Goal: Task Accomplishment & Management: Use online tool/utility

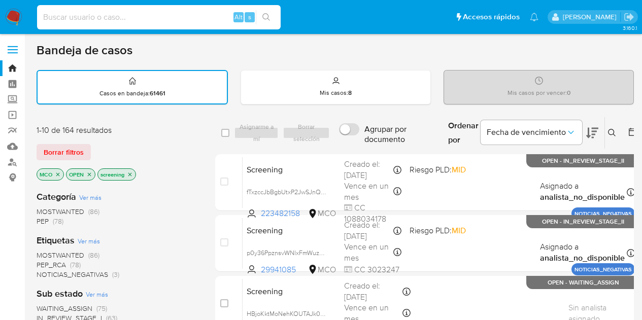
scroll to position [10, 0]
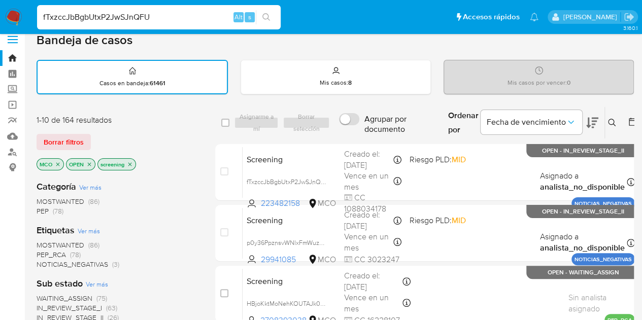
type input "fTxzccJbBgbUtxP2JwSJnQFU"
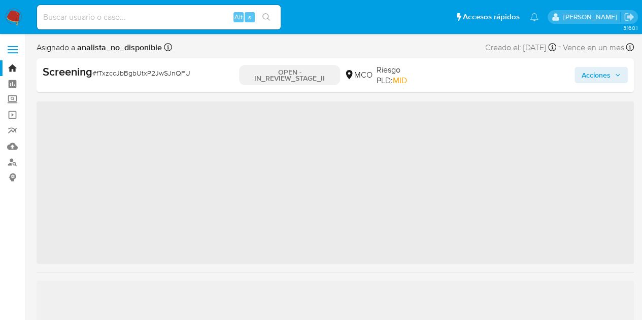
scroll to position [477, 0]
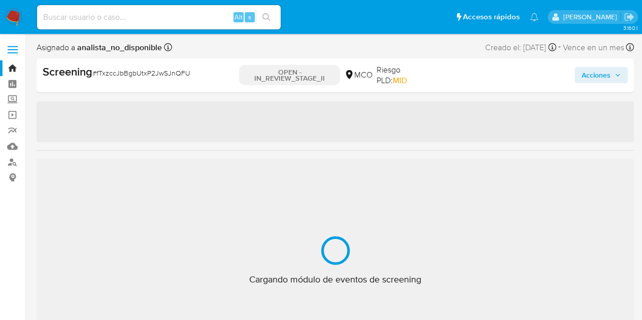
select select "10"
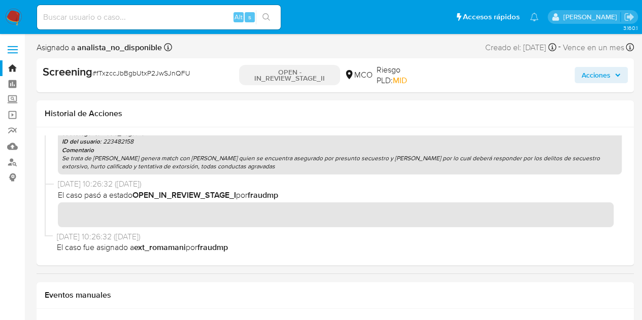
scroll to position [305, 0]
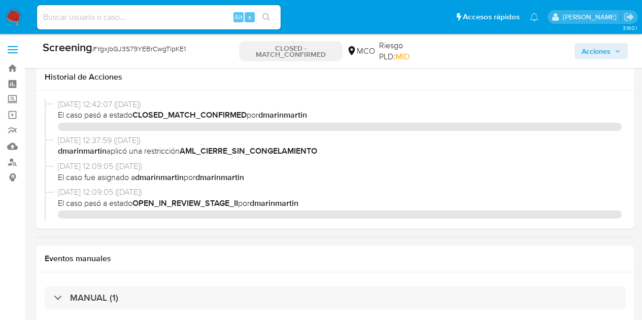
select select "10"
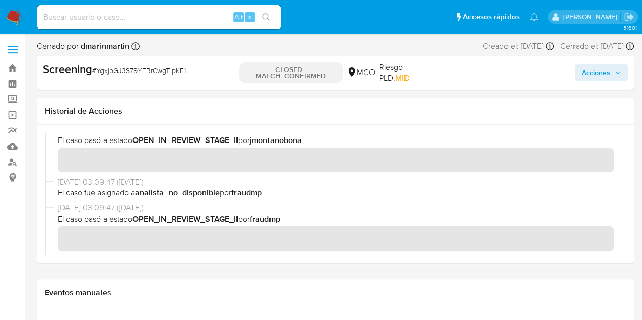
click at [141, 25] on div "Alt s" at bounding box center [158, 17] width 243 height 24
click at [137, 16] on input at bounding box center [158, 17] width 243 height 13
paste input "fTxzccJbBgbUtxP2JwSJnQFU"
type input "fTxzccJbBgbUtxP2JwSJnQFU"
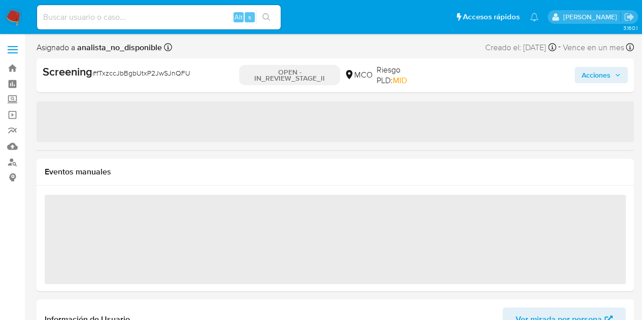
scroll to position [477, 0]
select select "10"
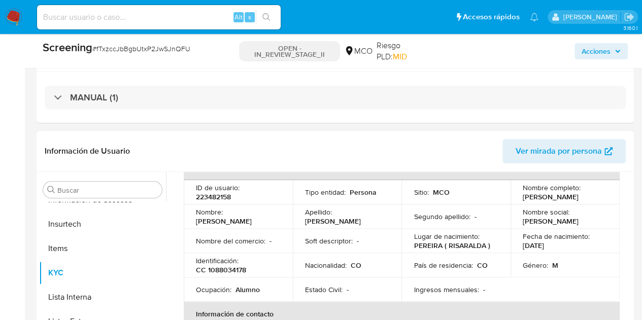
scroll to position [51, 0]
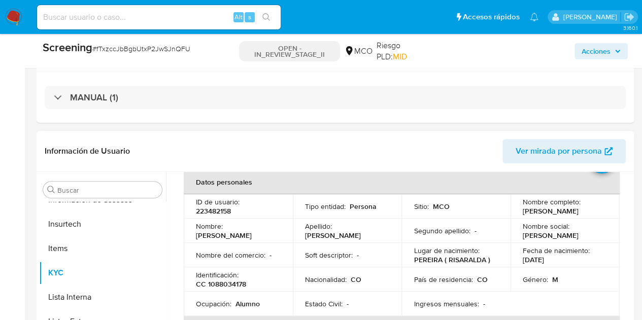
click at [232, 287] on p "CC 1088034178" at bounding box center [221, 283] width 50 height 9
copy p "1088034178"
click at [131, 5] on div "Alt s" at bounding box center [158, 17] width 243 height 24
click at [125, 20] on input at bounding box center [158, 17] width 243 height 13
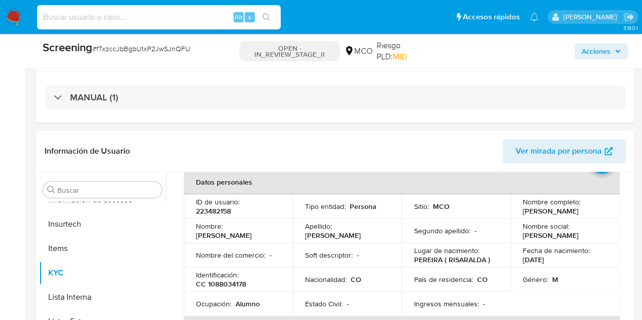
paste input "fTxzccJbBgbUtxP2JwSJnQFU"
type input "fTxzccJbBgbUtxP2JwSJnQFU"
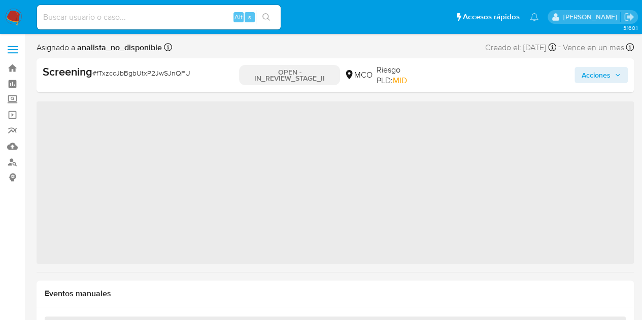
scroll to position [477, 0]
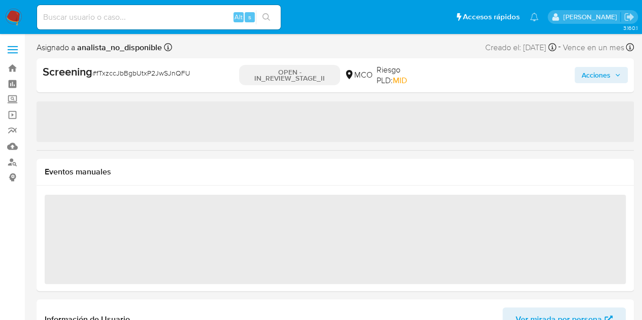
select select "10"
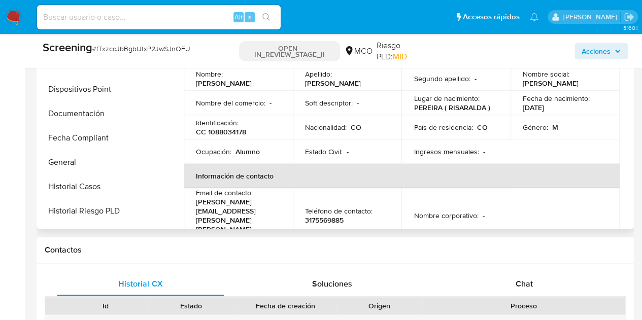
scroll to position [173, 0]
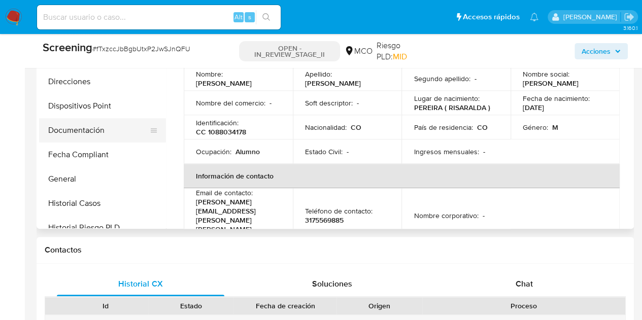
click at [101, 134] on button "Documentación" at bounding box center [98, 130] width 119 height 24
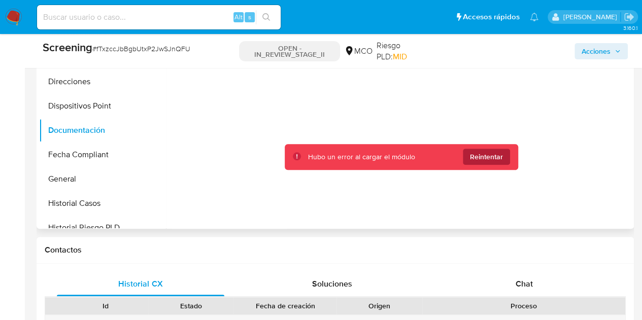
click at [481, 155] on span "Reintentar" at bounding box center [486, 157] width 33 height 16
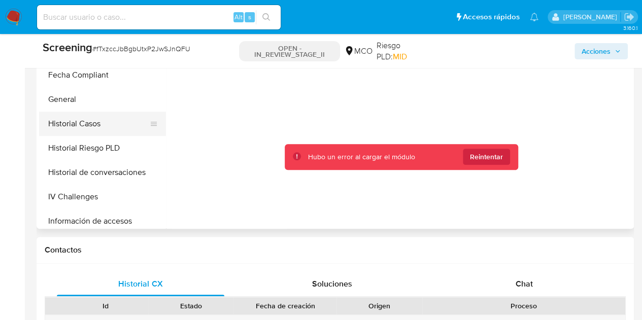
scroll to position [274, 0]
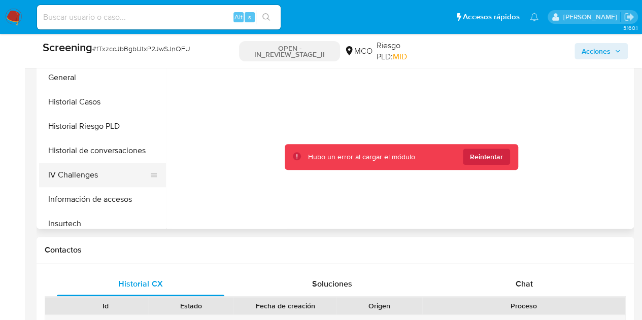
click at [82, 171] on button "IV Challenges" at bounding box center [98, 175] width 119 height 24
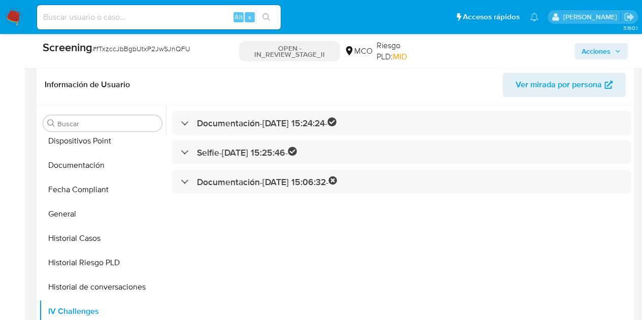
scroll to position [254, 0]
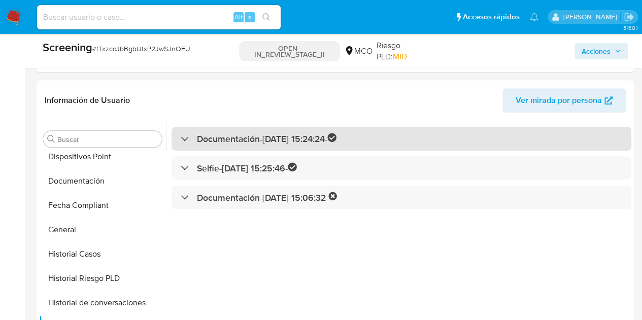
click at [181, 138] on div at bounding box center [181, 138] width 0 height 0
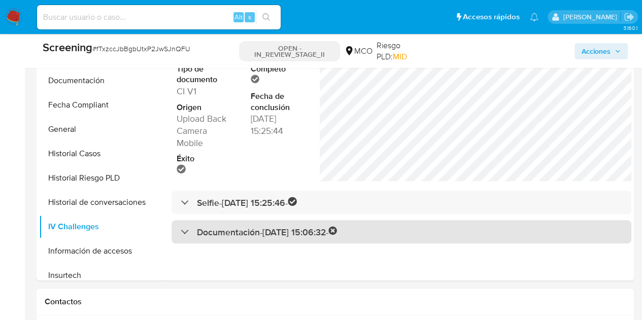
scroll to position [355, 0]
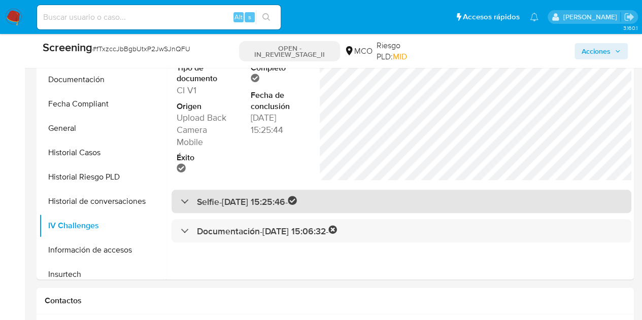
click at [181, 201] on div at bounding box center [181, 201] width 0 height 0
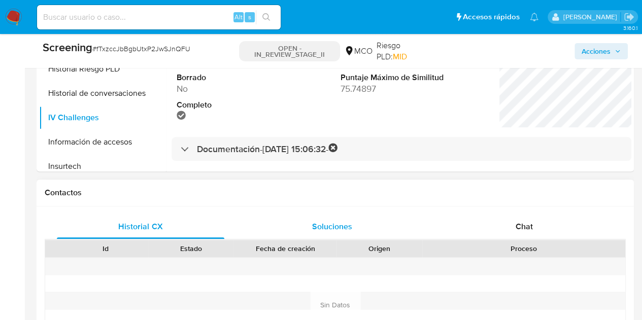
scroll to position [507, 0]
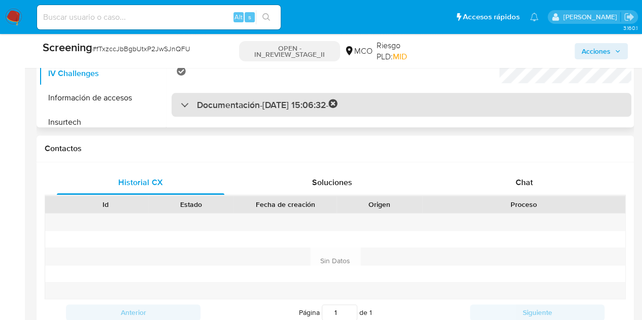
click at [275, 102] on h3 "Documentación - [DATE] 15:06:32 -" at bounding box center [267, 105] width 140 height 12
click at [202, 101] on h3 "Documentación - [DATE] 15:06:32 -" at bounding box center [267, 104] width 140 height 12
click at [192, 105] on div "Documentación - [DATE] 15:06:32 -" at bounding box center [259, 105] width 157 height 12
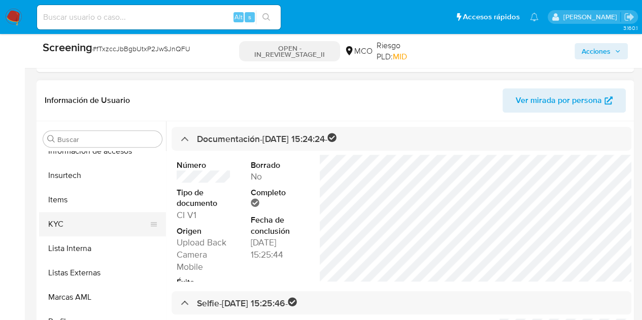
scroll to position [477, 0]
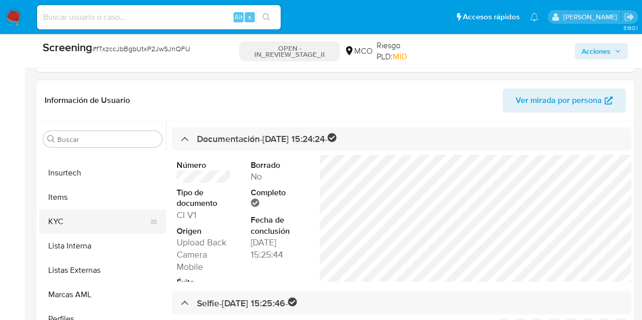
click at [73, 219] on button "KYC" at bounding box center [98, 221] width 119 height 24
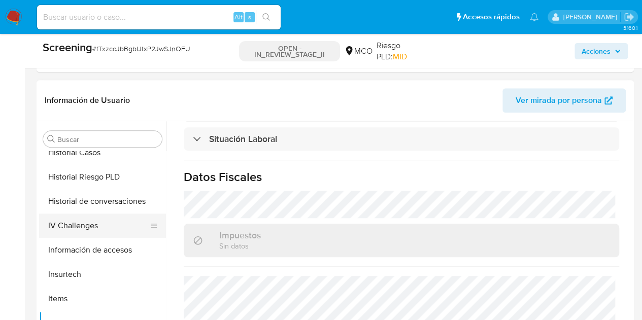
scroll to position [325, 0]
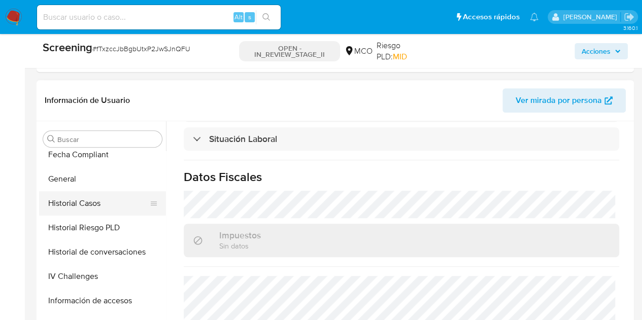
click at [103, 207] on button "Historial Casos" at bounding box center [98, 203] width 119 height 24
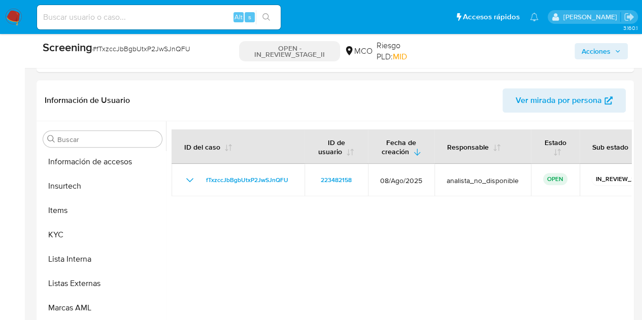
scroll to position [477, 0]
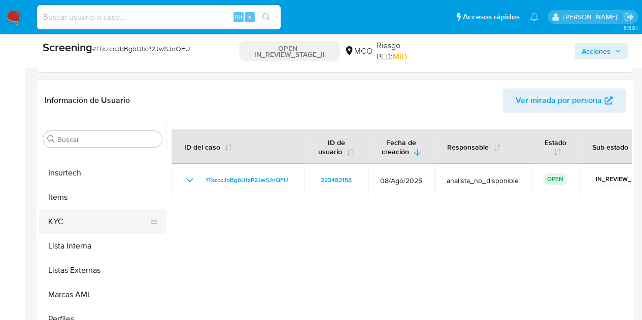
click at [77, 228] on button "KYC" at bounding box center [98, 221] width 119 height 24
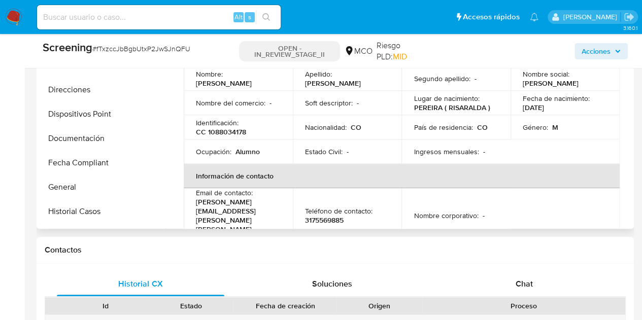
scroll to position [189, 0]
click at [111, 117] on button "Documentación" at bounding box center [98, 114] width 119 height 24
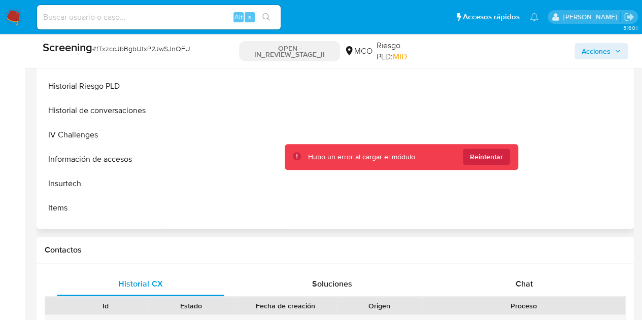
scroll to position [308, 0]
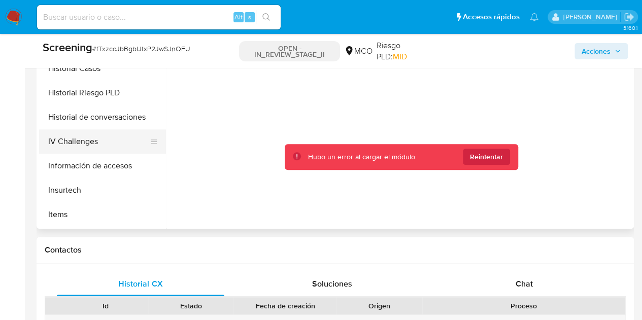
click at [127, 132] on button "IV Challenges" at bounding box center [98, 141] width 119 height 24
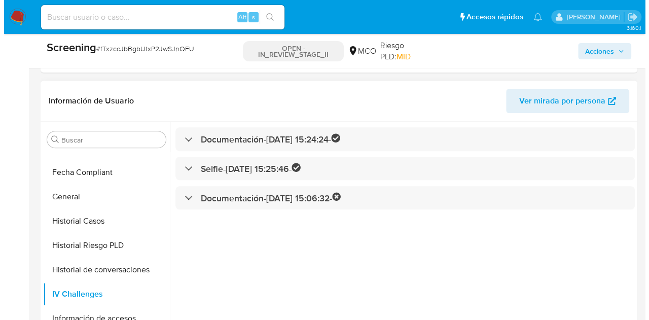
scroll to position [254, 0]
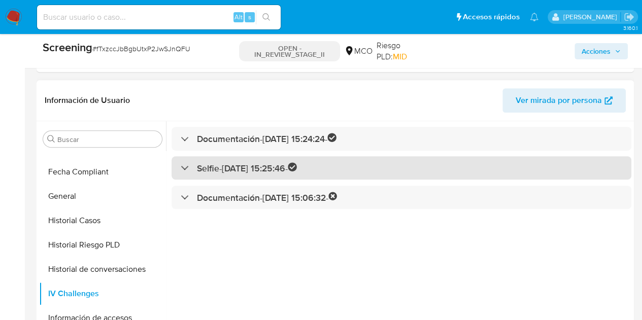
click at [189, 168] on div "Selfie - [DATE] 15:25:46 -" at bounding box center [239, 168] width 116 height 12
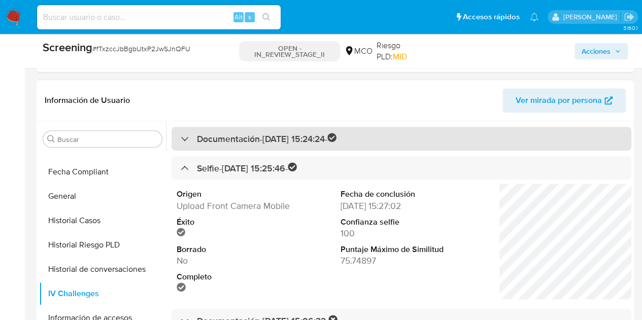
click at [181, 138] on div at bounding box center [181, 138] width 0 height 0
